Goal: Information Seeking & Learning: Learn about a topic

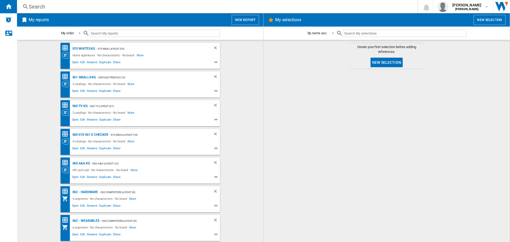
click at [57, 6] on div "Search" at bounding box center [216, 6] width 375 height 7
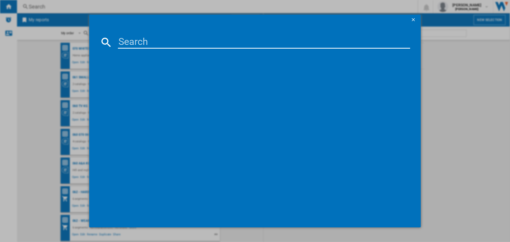
click at [139, 43] on input at bounding box center [264, 42] width 292 height 13
type input "s1 miele"
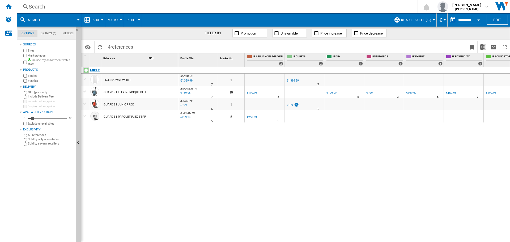
click at [186, 95] on div "€169.95" at bounding box center [185, 92] width 11 height 5
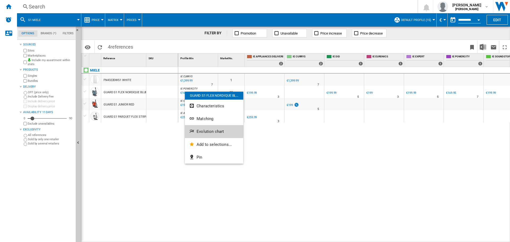
click at [216, 132] on span "Evolution chart" at bounding box center [210, 131] width 27 height 5
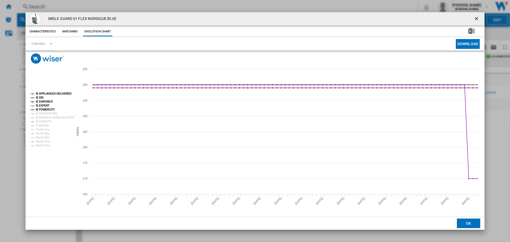
click at [42, 97] on tspan "IE DID" at bounding box center [40, 97] width 8 height 3
click at [50, 93] on tspan "IE APPLIANCES DELIVERED" at bounding box center [54, 93] width 36 height 3
click at [48, 103] on tspan "IE EURONICS" at bounding box center [44, 101] width 17 height 3
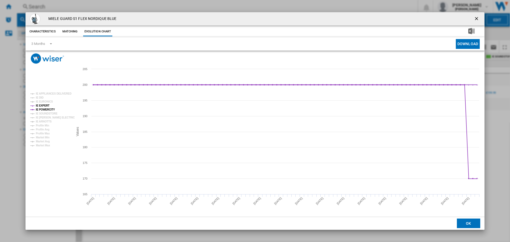
click at [46, 105] on tspan "IE EXPERT" at bounding box center [43, 105] width 14 height 3
click at [70, 33] on button "Matching" at bounding box center [69, 32] width 23 height 10
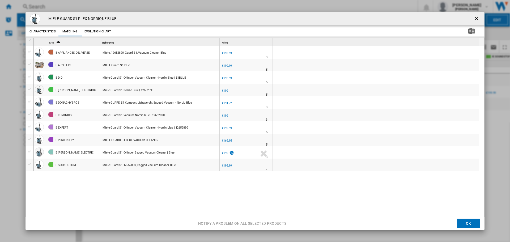
click at [95, 33] on button "Evolution chart" at bounding box center [97, 32] width 29 height 10
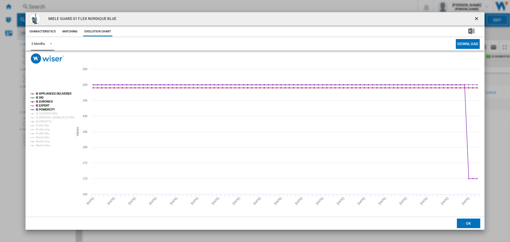
click at [50, 44] on span "Product popup" at bounding box center [49, 43] width 6 height 5
click at [476, 19] on md-backdrop at bounding box center [255, 121] width 510 height 242
click at [476, 18] on ng-md-icon "getI18NText('BUTTONS.CLOSE_DIALOG')" at bounding box center [477, 19] width 6 height 6
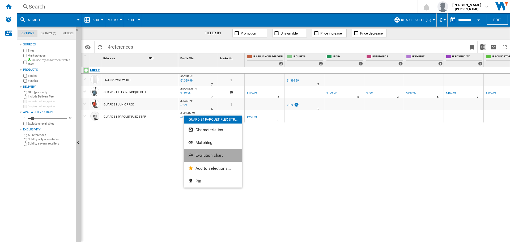
click at [214, 156] on span "Evolution chart" at bounding box center [209, 155] width 27 height 5
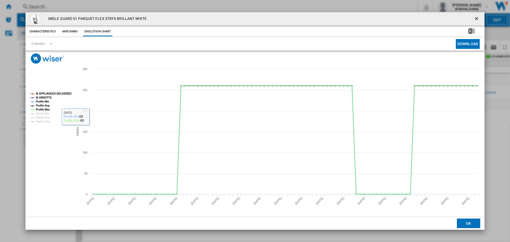
click at [40, 100] on tspan "Profile Min" at bounding box center [42, 101] width 13 height 3
click at [41, 105] on tspan "Profile Avg" at bounding box center [43, 105] width 14 height 3
click at [43, 109] on tspan "Profile Max" at bounding box center [43, 109] width 14 height 3
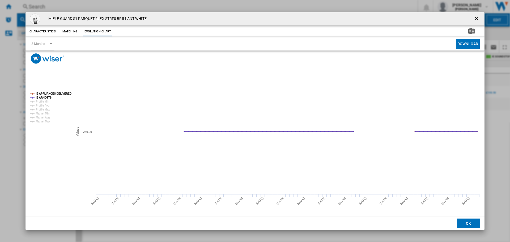
click at [477, 19] on ng-md-icon "getI18NText('BUTTONS.CLOSE_DIALOG')" at bounding box center [477, 19] width 6 height 6
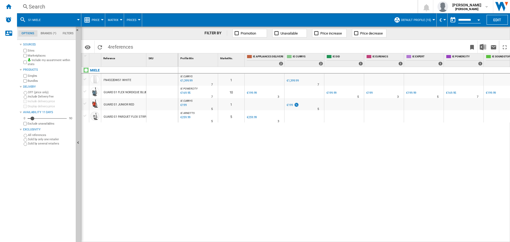
click at [191, 91] on div at bounding box center [191, 96] width 3 height 13
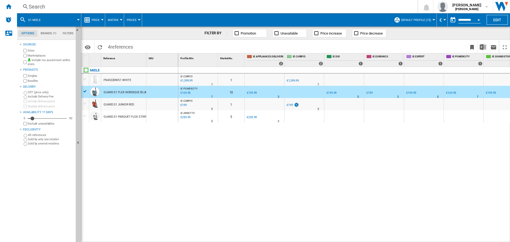
click at [186, 93] on div "€169.95" at bounding box center [185, 92] width 11 height 5
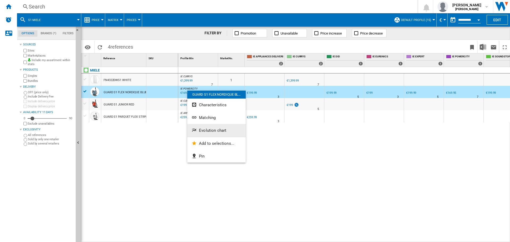
click at [205, 130] on span "Evolution chart" at bounding box center [212, 130] width 27 height 5
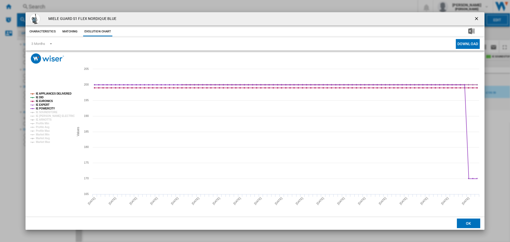
click at [45, 92] on tspan "IE APPLIANCES DELIVERED" at bounding box center [54, 93] width 36 height 3
drag, startPoint x: 42, startPoint y: 98, endPoint x: 43, endPoint y: 94, distance: 3.9
click at [42, 97] on tspan "IE DID" at bounding box center [40, 97] width 8 height 3
click at [47, 100] on tspan "IE EURONICS" at bounding box center [44, 101] width 17 height 3
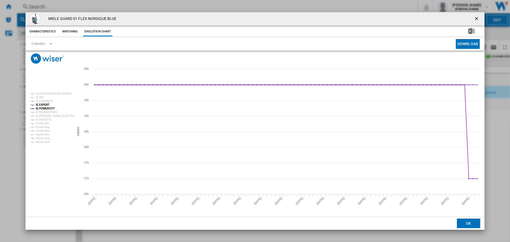
click at [45, 105] on tspan "IE EXPERT" at bounding box center [43, 104] width 14 height 3
click at [45, 104] on tspan "IE EXPERT" at bounding box center [43, 104] width 14 height 3
click at [44, 97] on rect "Product popup" at bounding box center [50, 117] width 44 height 55
click at [40, 99] on tspan "IE DID" at bounding box center [40, 97] width 8 height 3
click at [43, 102] on tspan "IE EURONICS" at bounding box center [44, 101] width 17 height 3
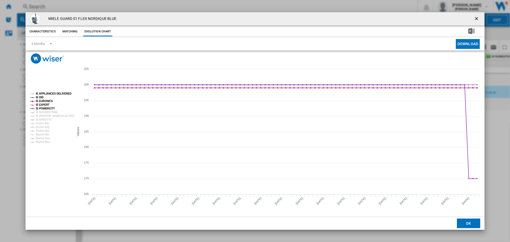
click at [46, 92] on tspan "IE APPLIANCES DELIVERED" at bounding box center [54, 93] width 36 height 3
click at [477, 19] on ng-md-icon "getI18NText('BUTTONS.CLOSE_DIALOG')" at bounding box center [477, 19] width 6 height 6
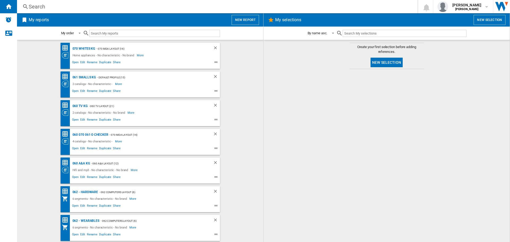
click at [51, 7] on div "Search" at bounding box center [216, 6] width 375 height 7
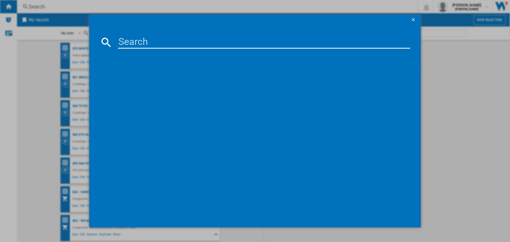
click at [153, 45] on input at bounding box center [264, 42] width 292 height 13
paste input "24180"
type input "24180"
